Goal: Information Seeking & Learning: Learn about a topic

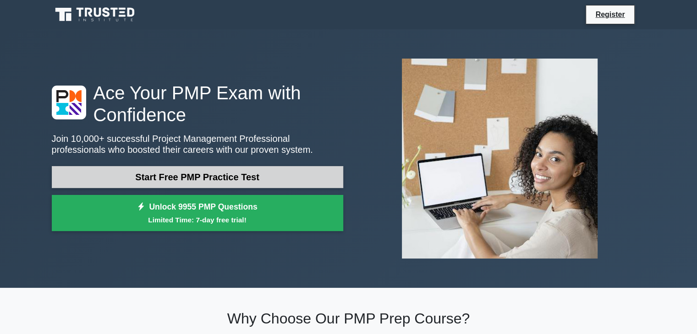
click at [259, 183] on link "Start Free PMP Practice Test" at bounding box center [197, 177] width 291 height 22
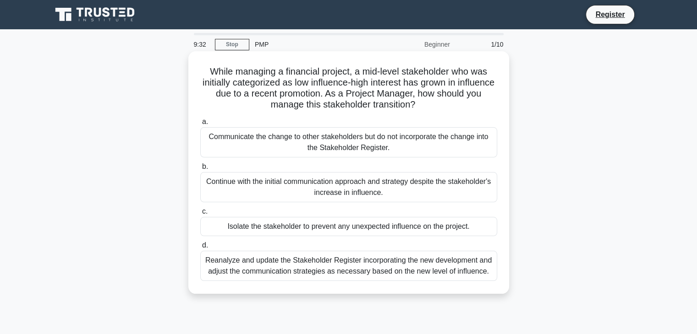
click at [420, 264] on div "Reanalyze and update the Stakeholder Register incorporating the new development…" at bounding box center [348, 266] width 297 height 30
click at [200, 249] on input "d. Reanalyze and update the Stakeholder Register incorporating the new developm…" at bounding box center [200, 246] width 0 height 6
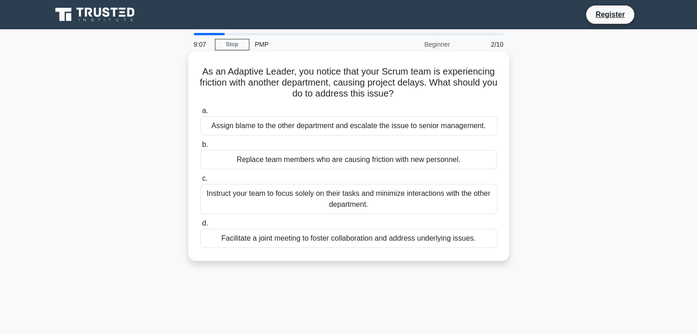
click at [403, 243] on div "Facilitate a joint meeting to foster collaboration and address underlying issue…" at bounding box center [348, 238] width 297 height 19
click at [200, 227] on input "d. Facilitate a joint meeting to foster collaboration and address underlying is…" at bounding box center [200, 224] width 0 height 6
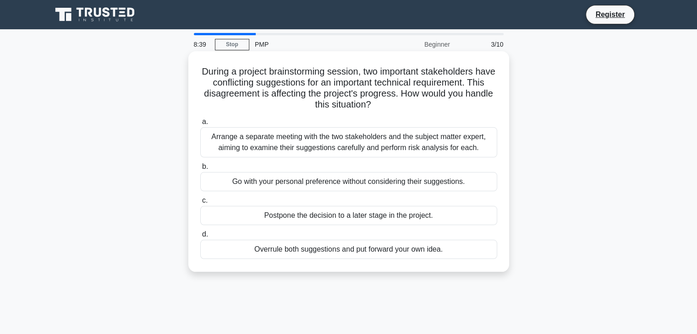
click at [429, 148] on div "Arrange a separate meeting with the two stakeholders and the subject matter exp…" at bounding box center [348, 142] width 297 height 30
click at [200, 125] on input "a. Arrange a separate meeting with the two stakeholders and the subject matter …" at bounding box center [200, 122] width 0 height 6
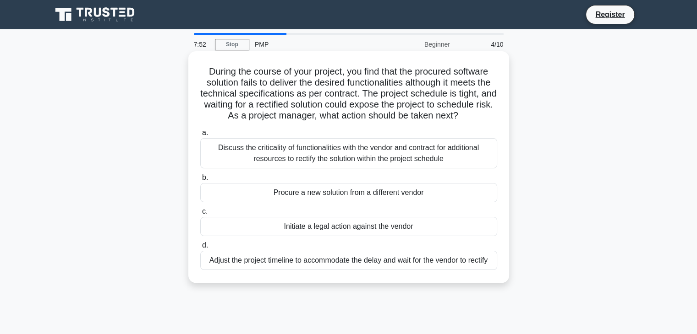
click at [415, 202] on div "Procure a new solution from a different vendor" at bounding box center [348, 192] width 297 height 19
click at [200, 181] on input "b. Procure a new solution from a different vendor" at bounding box center [200, 178] width 0 height 6
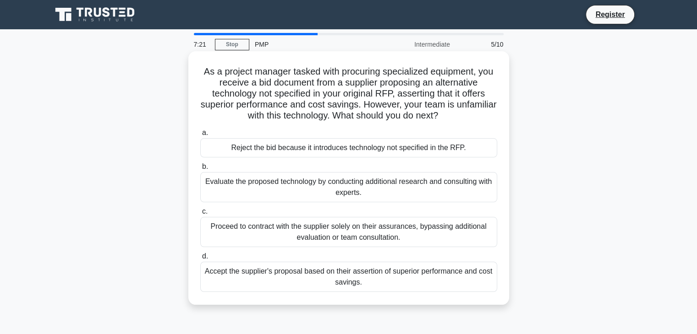
click at [413, 193] on div "Evaluate the proposed technology by conducting additional research and consulti…" at bounding box center [348, 187] width 297 height 30
click at [200, 170] on input "b. Evaluate the proposed technology by conducting additional research and consu…" at bounding box center [200, 167] width 0 height 6
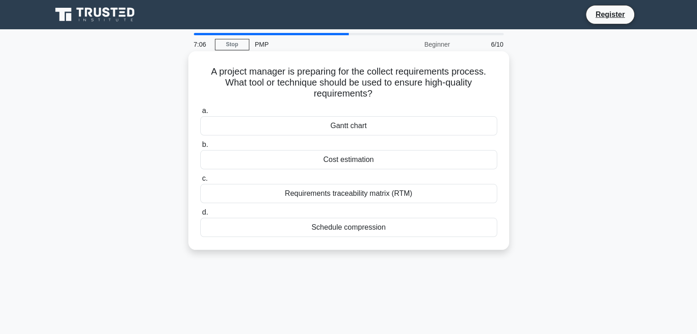
drag, startPoint x: 413, startPoint y: 193, endPoint x: 414, endPoint y: 199, distance: 6.6
click at [414, 199] on div "Requirements traceability matrix (RTM)" at bounding box center [348, 193] width 297 height 19
click at [200, 182] on input "c. Requirements traceability matrix (RTM)" at bounding box center [200, 179] width 0 height 6
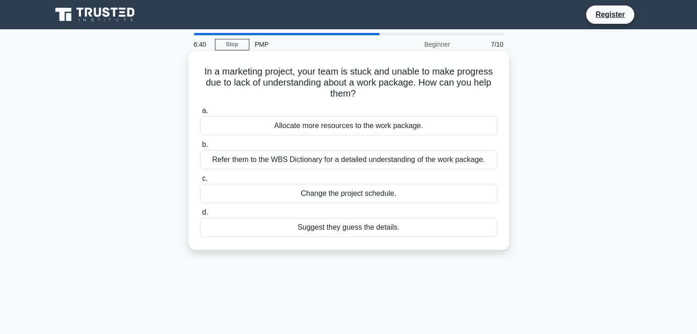
click at [371, 157] on div "Refer them to the WBS Dictionary for a detailed understanding of the work packa…" at bounding box center [348, 159] width 297 height 19
click at [200, 148] on input "b. Refer them to the WBS Dictionary for a detailed understanding of the work pa…" at bounding box center [200, 145] width 0 height 6
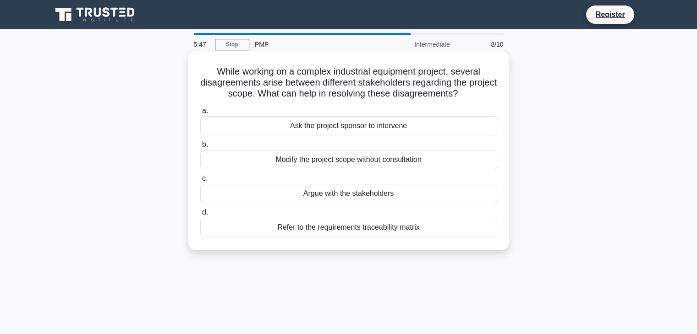
click at [460, 231] on div "Refer to the requirements traceability matrix" at bounding box center [348, 227] width 297 height 19
click at [200, 216] on input "d. Refer to the requirements traceability matrix" at bounding box center [200, 213] width 0 height 6
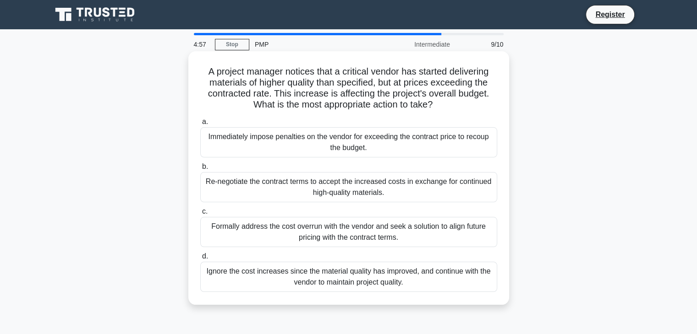
click at [451, 181] on div "Re-negotiate the contract terms to accept the increased costs in exchange for c…" at bounding box center [348, 187] width 297 height 30
click at [200, 170] on input "b. Re-negotiate the contract terms to accept the increased costs in exchange fo…" at bounding box center [200, 167] width 0 height 6
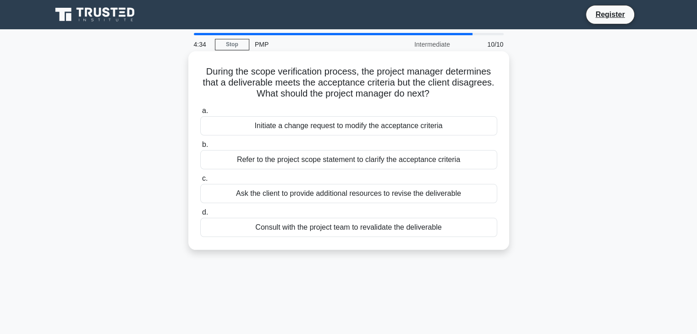
click at [442, 160] on div "Refer to the project scope statement to clarify the acceptance criteria" at bounding box center [348, 159] width 297 height 19
click at [200, 148] on input "b. Refer to the project scope statement to clarify the acceptance criteria" at bounding box center [200, 145] width 0 height 6
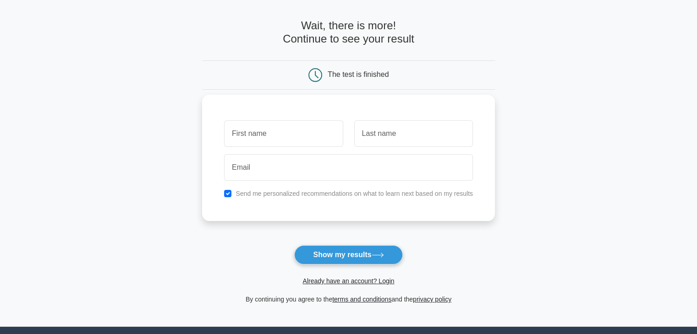
scroll to position [46, 0]
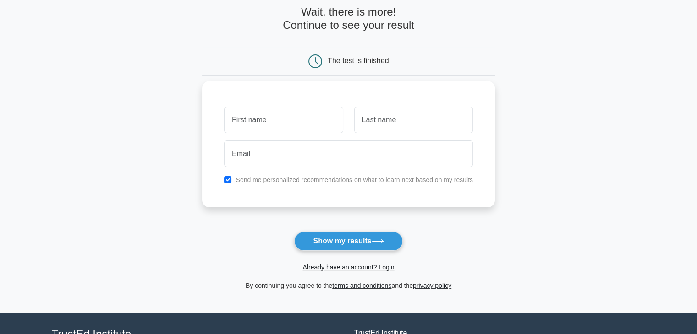
click at [293, 122] on input "text" at bounding box center [283, 120] width 119 height 27
type input "Fatima"
type input "[PERSON_NAME]"
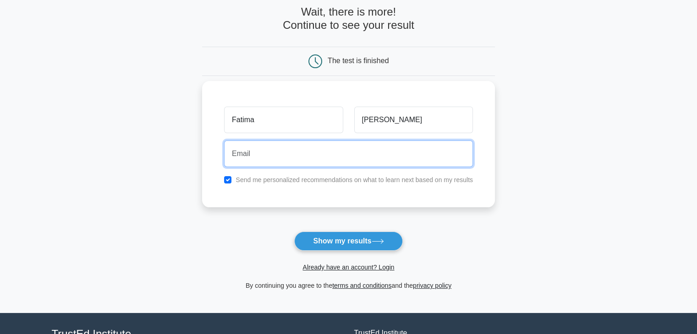
click at [294, 159] on input "email" at bounding box center [348, 154] width 249 height 27
type input "[EMAIL_ADDRESS][DOMAIN_NAME]"
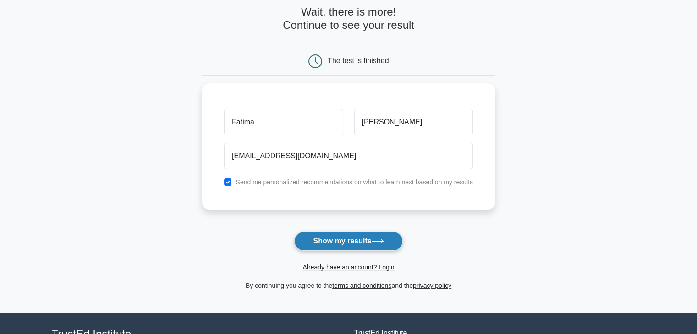
click at [352, 240] on button "Show my results" at bounding box center [348, 241] width 108 height 19
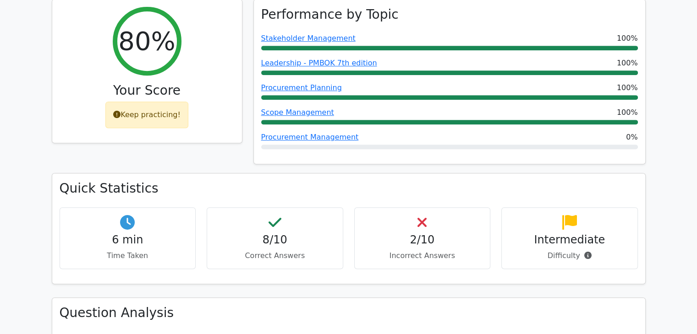
scroll to position [321, 0]
